Goal: Task Accomplishment & Management: Manage account settings

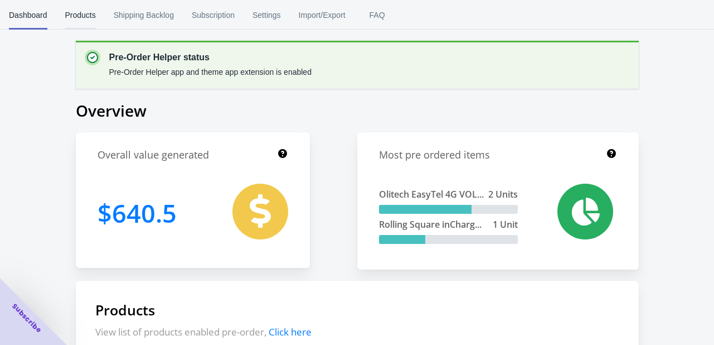
click at [84, 17] on span "Products" at bounding box center [80, 15] width 31 height 29
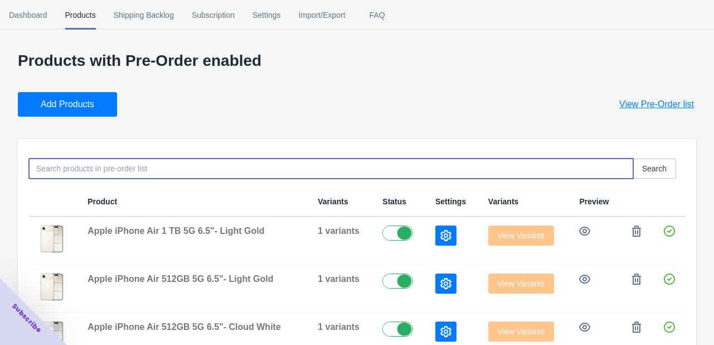
drag, startPoint x: 493, startPoint y: 171, endPoint x: 488, endPoint y: 176, distance: 6.3
click at [492, 172] on input at bounding box center [331, 168] width 604 height 20
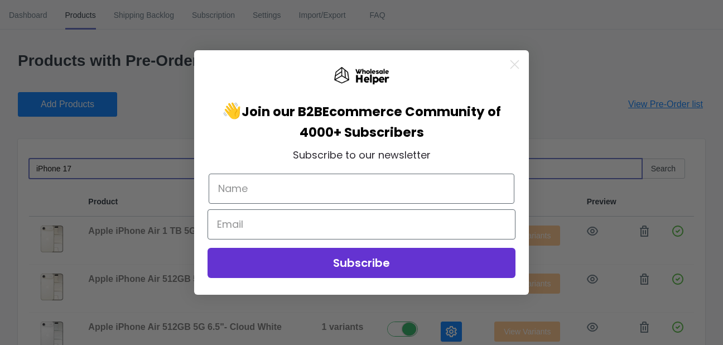
type input "iPhone 17"
click at [515, 65] on icon "Close dialog" at bounding box center [515, 65] width 8 height 8
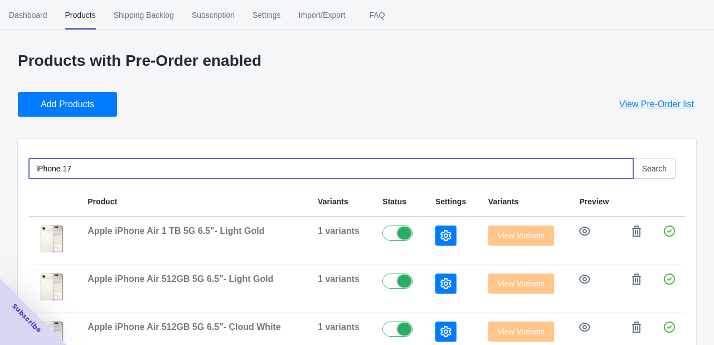
click at [108, 173] on input "iPhone 17" at bounding box center [331, 168] width 604 height 20
click at [251, 93] on div "Add Products View Pre-Order list" at bounding box center [352, 99] width 687 height 33
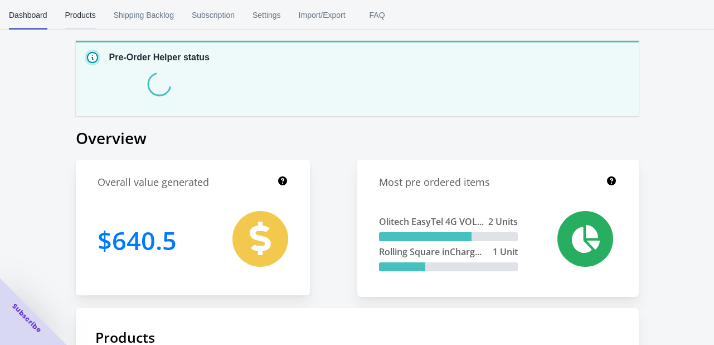
click at [78, 16] on span "Products" at bounding box center [80, 15] width 31 height 29
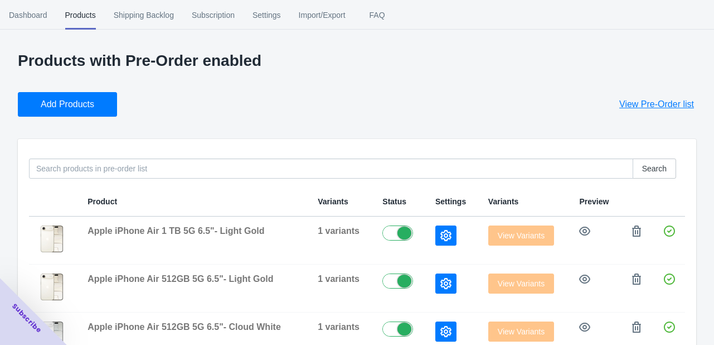
click at [517, 95] on div "Add Products View Pre-Order list" at bounding box center [352, 99] width 687 height 33
click at [266, 18] on span "Settings" at bounding box center [267, 15] width 28 height 29
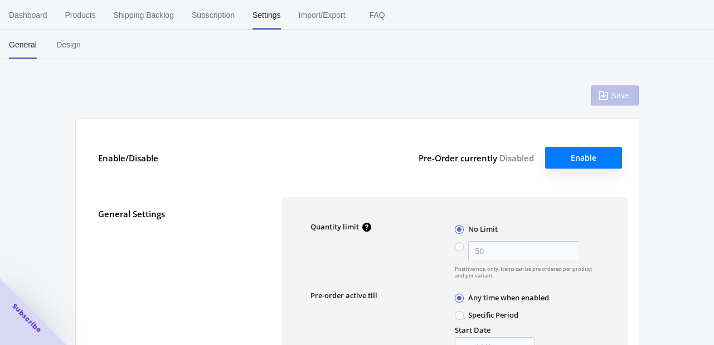
radio input "false"
type input "50"
type textarea "Inventory level is <qty>. Some of the items will be pre-ordered."
type textarea "Only <qty> items left in stock."
type textarea "A maximum of <qty> products can be pre ordered."
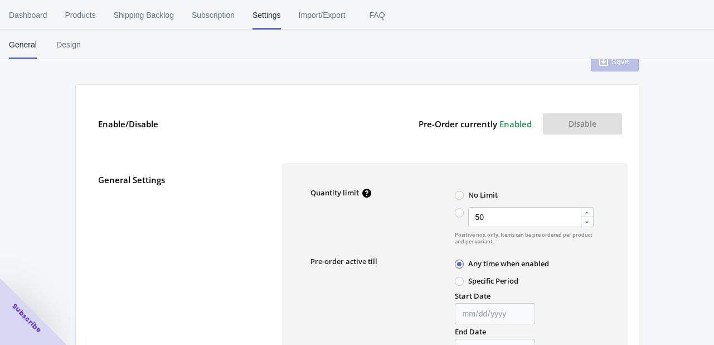
scroll to position [223, 0]
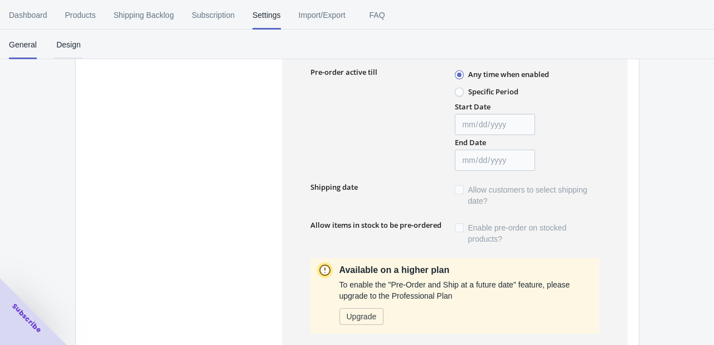
click at [74, 46] on span "Design" at bounding box center [69, 44] width 28 height 29
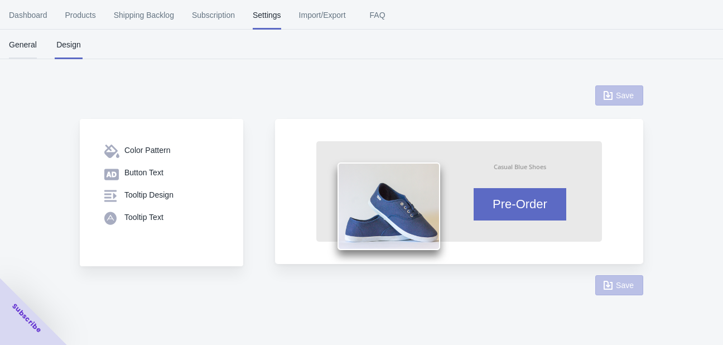
click at [20, 48] on span "General" at bounding box center [23, 44] width 28 height 29
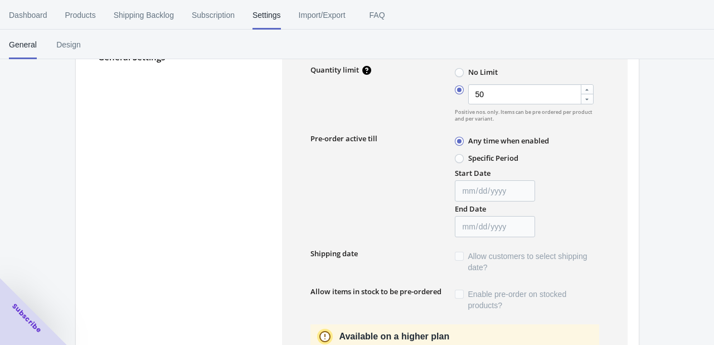
scroll to position [56, 0]
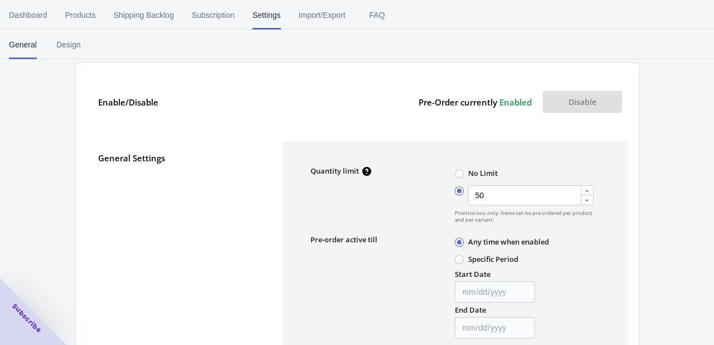
radio input "true"
click at [70, 49] on span "Design" at bounding box center [69, 44] width 28 height 29
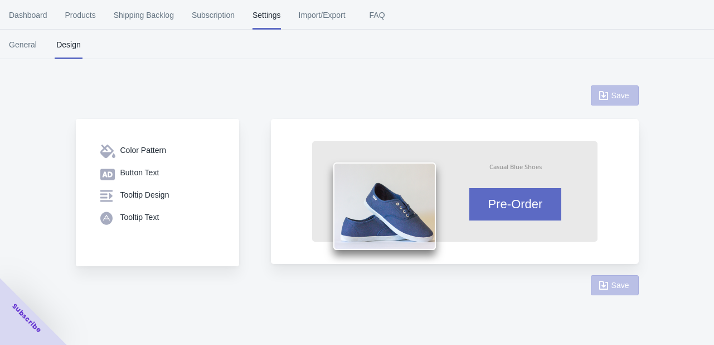
scroll to position [0, 0]
click at [77, 18] on span "Products" at bounding box center [80, 15] width 31 height 29
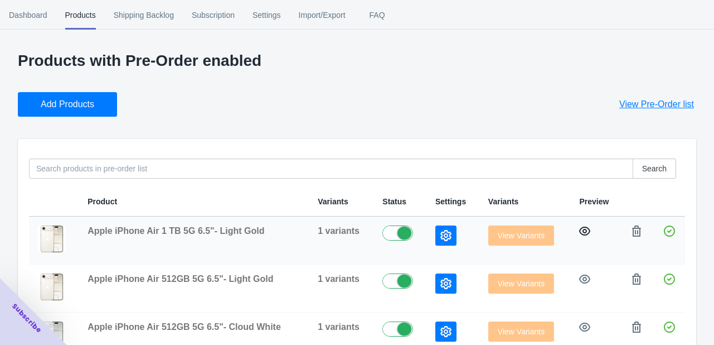
click at [583, 233] on icon "button" at bounding box center [584, 230] width 11 height 11
click at [444, 236] on icon "button" at bounding box center [445, 235] width 11 height 11
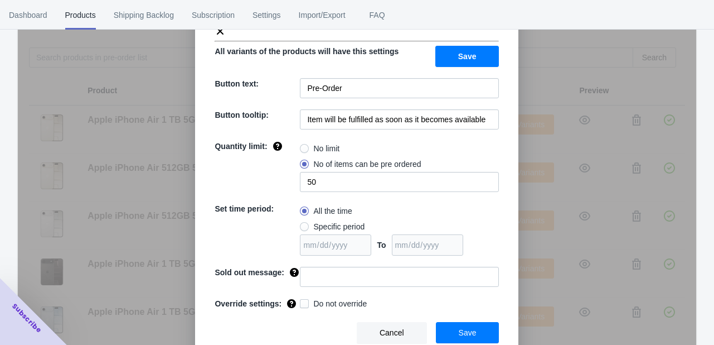
scroll to position [112, 0]
click at [300, 147] on span at bounding box center [304, 148] width 9 height 9
click at [303, 146] on input "No limit" at bounding box center [303, 146] width 1 height 1
radio input "true"
click at [300, 163] on span at bounding box center [304, 163] width 9 height 9
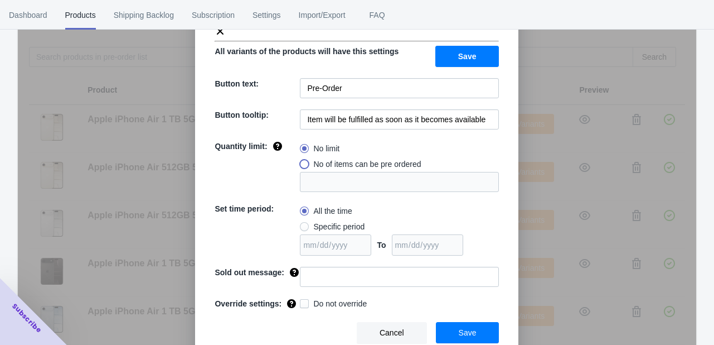
click at [303, 162] on input "No of items can be pre ordered" at bounding box center [303, 161] width 1 height 1
radio input "true"
drag, startPoint x: 326, startPoint y: 182, endPoint x: 289, endPoint y: 183, distance: 36.3
click at [289, 183] on div "Quantity limit: No limit No of items can be pre ordered 1" at bounding box center [357, 166] width 284 height 51
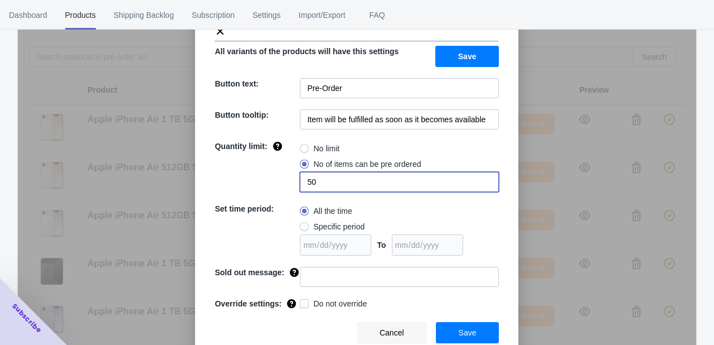
type input "50"
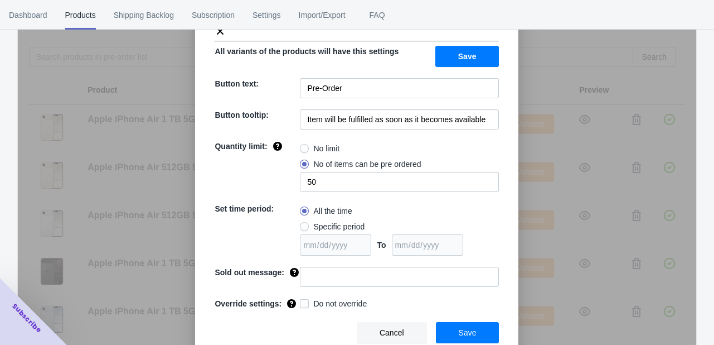
click at [234, 175] on div "Quantity limit:" at bounding box center [257, 166] width 85 height 51
click at [215, 31] on icon at bounding box center [220, 31] width 11 height 11
